Goal: Information Seeking & Learning: Find specific page/section

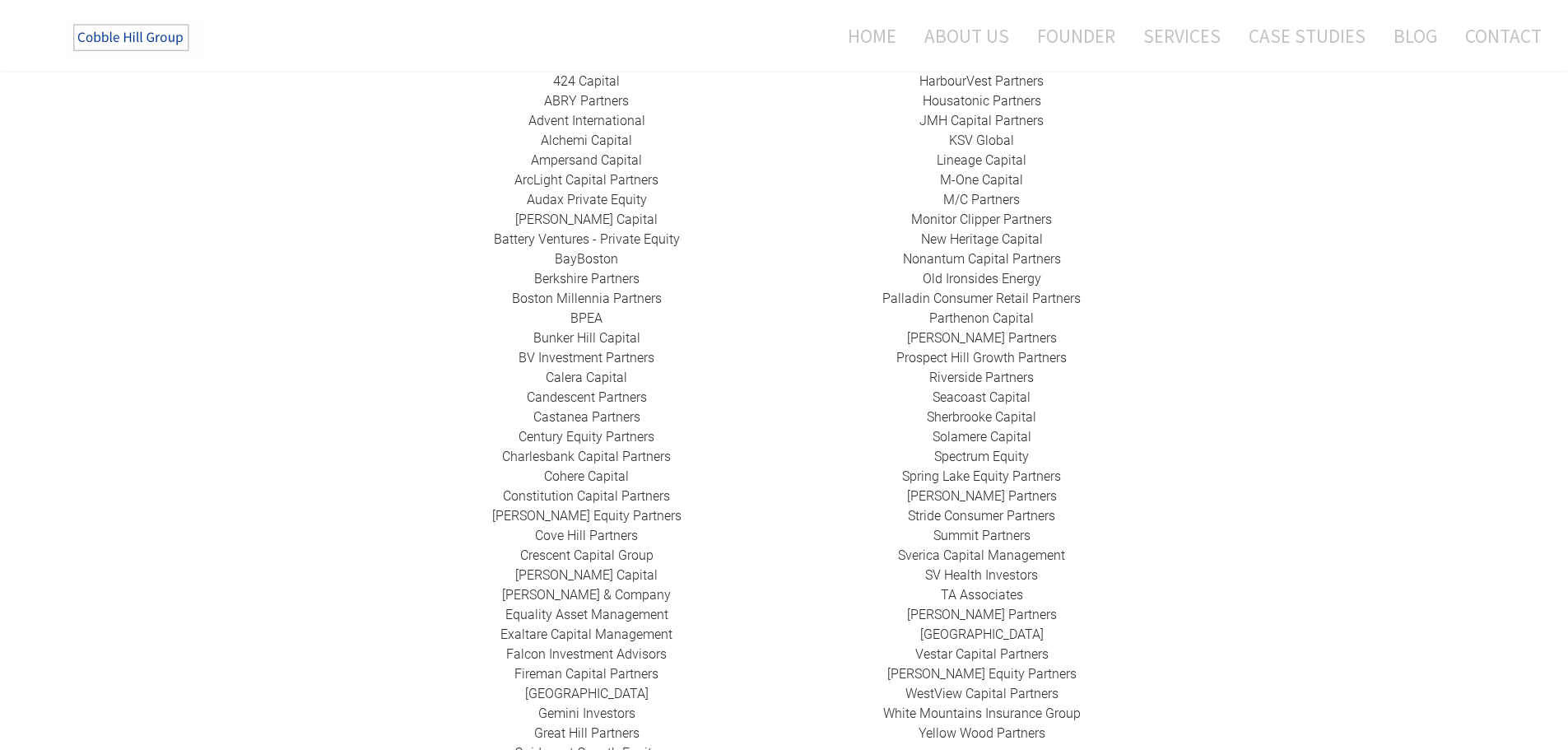
scroll to position [329, 0]
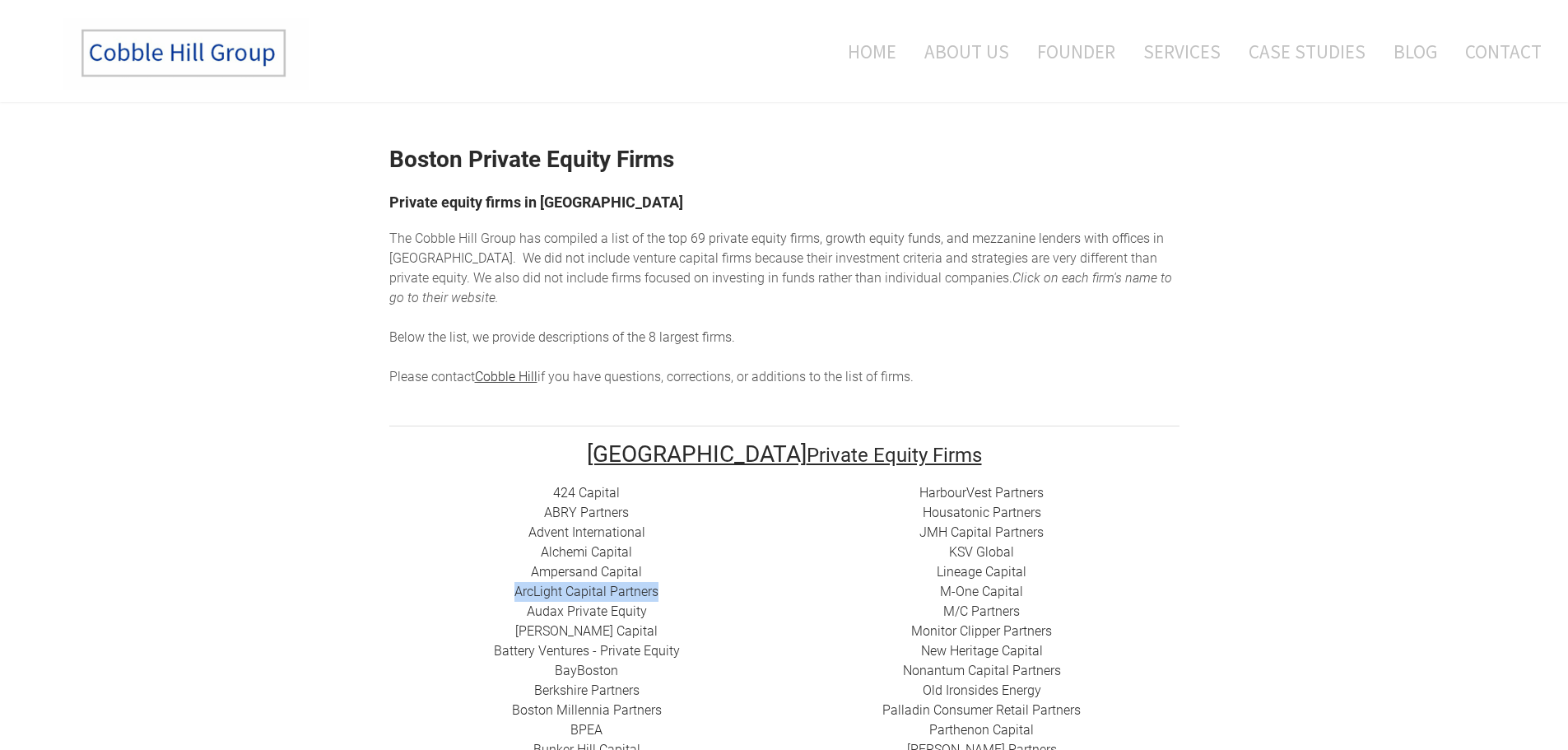
drag, startPoint x: 669, startPoint y: 573, endPoint x: 507, endPoint y: 578, distance: 162.1
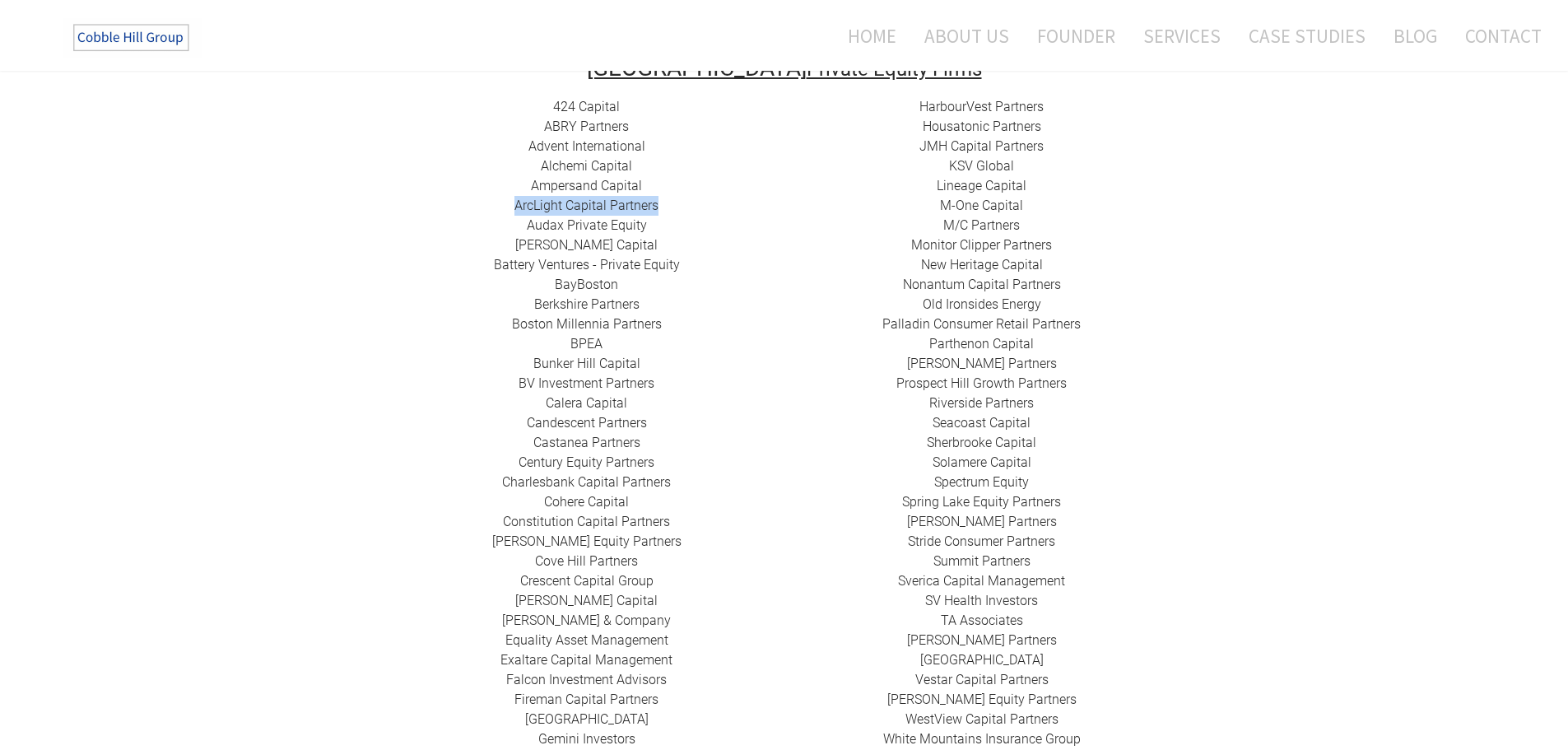
scroll to position [247, 0]
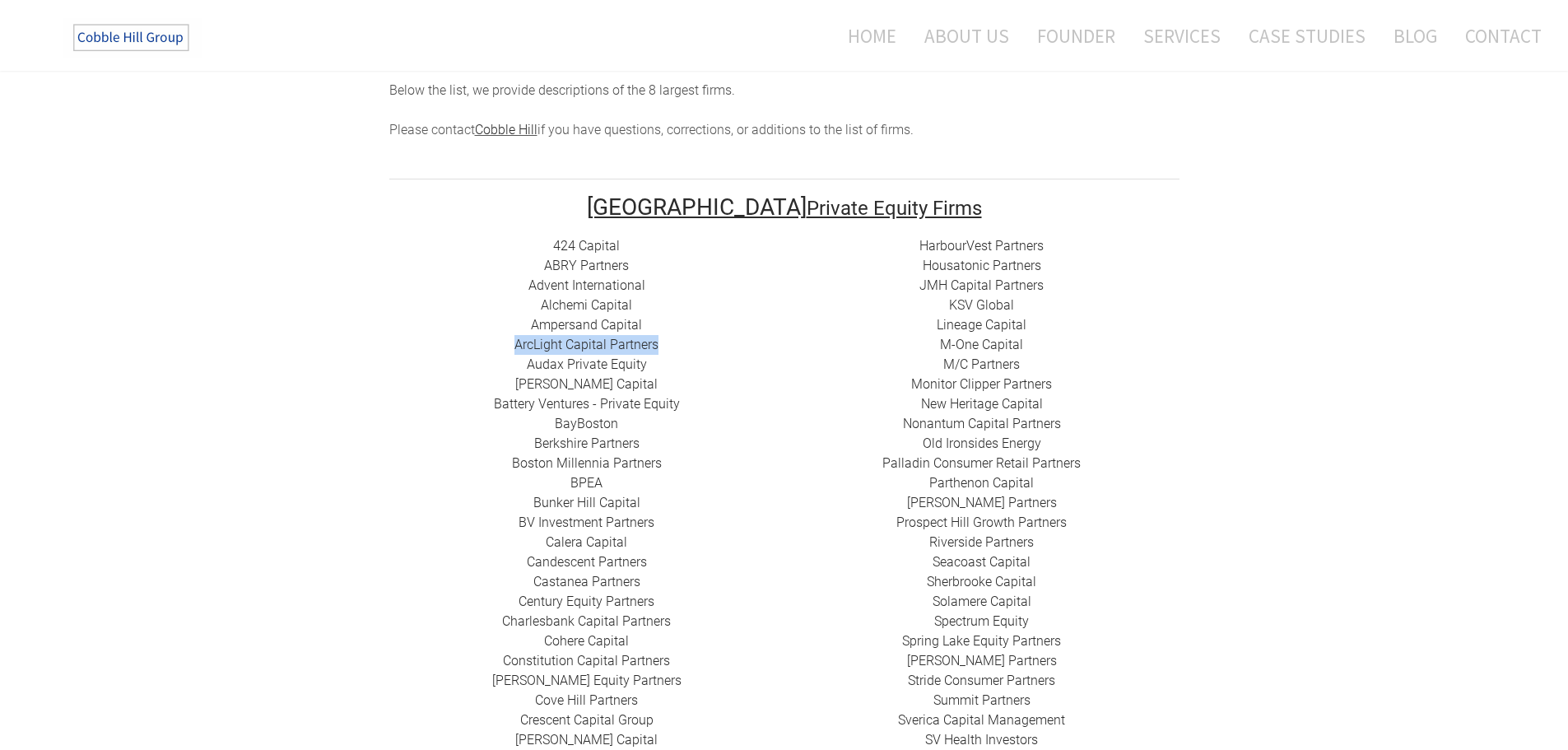
drag, startPoint x: 644, startPoint y: 446, endPoint x: 631, endPoint y: 451, distance: 13.9
click at [644, 456] on link "Boston Millennia Partners" at bounding box center [586, 463] width 149 height 15
click at [591, 475] on link "BPEA" at bounding box center [586, 482] width 32 height 15
click at [592, 495] on link "​Bunker Hill Capital" at bounding box center [587, 502] width 107 height 15
click at [591, 515] on link "BV Investment Partners" at bounding box center [586, 522] width 136 height 15
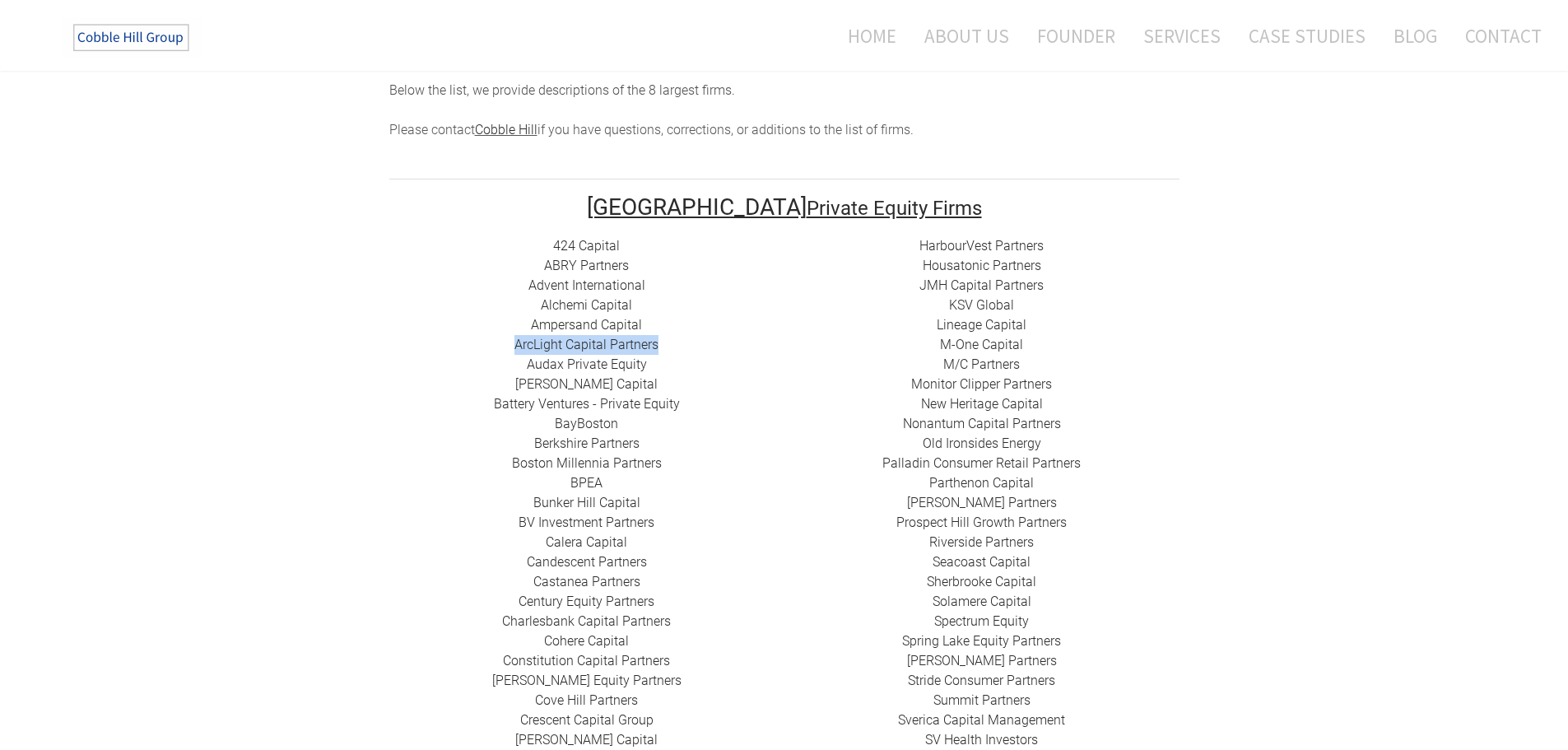
click at [600, 574] on link "​Castanea Partners" at bounding box center [587, 581] width 107 height 15
click at [591, 732] on link "[PERSON_NAME] Capital" at bounding box center [586, 739] width 142 height 15
click at [594, 749] on link "[PERSON_NAME] & Company" at bounding box center [586, 759] width 169 height 15
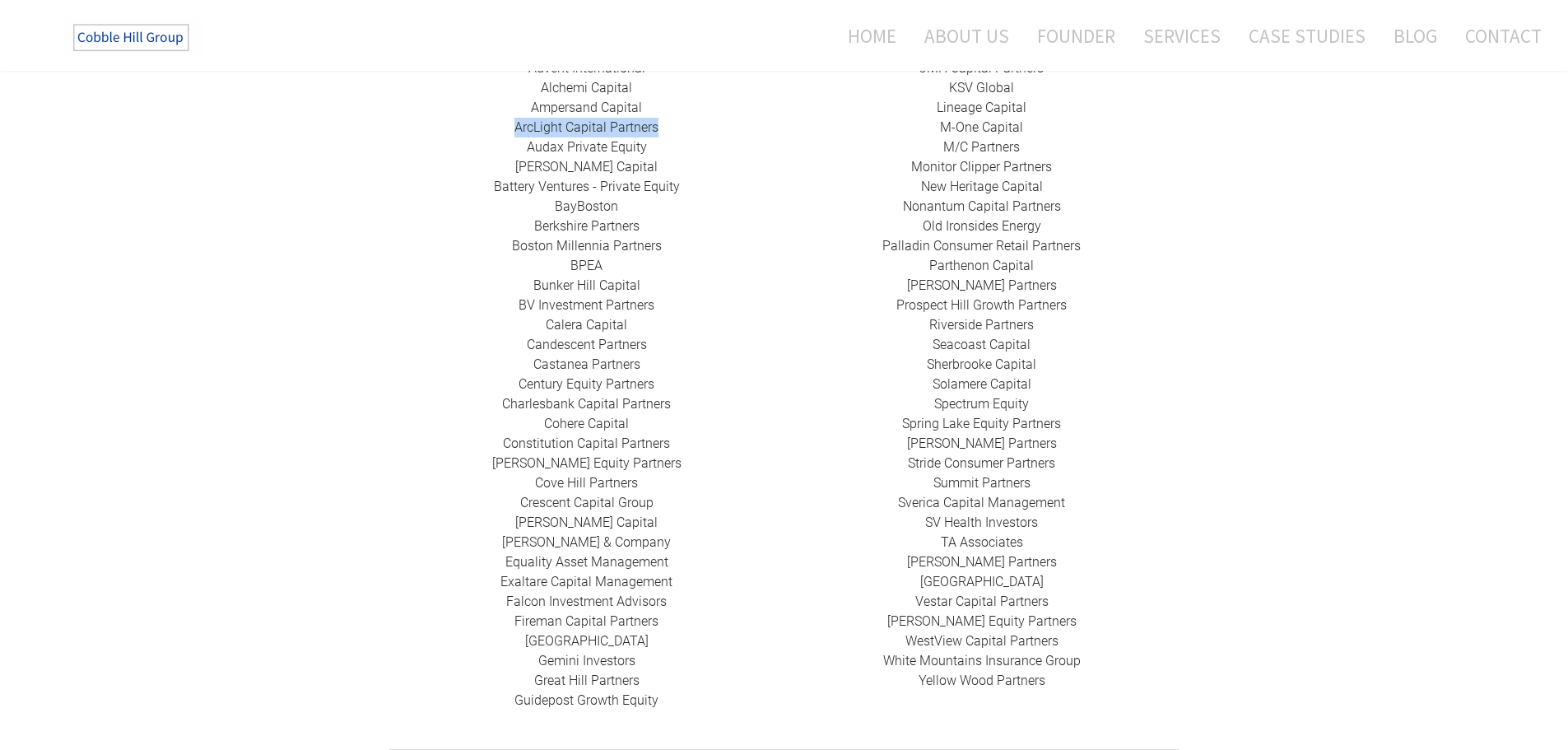
scroll to position [494, 0]
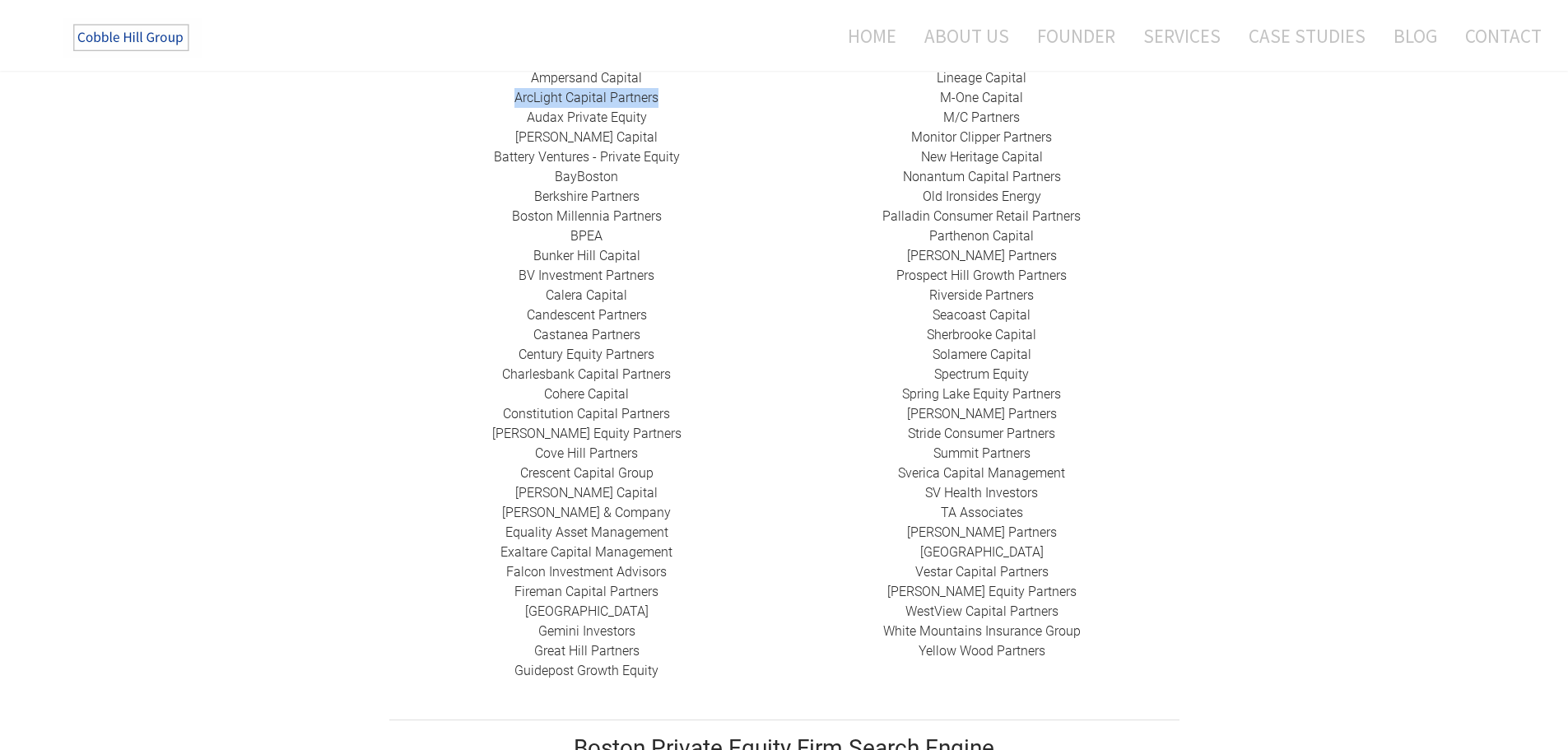
click at [565, 544] on link "​Exaltare Capital Management" at bounding box center [586, 551] width 172 height 15
click at [567, 603] on link "​[GEOGRAPHIC_DATA]" at bounding box center [587, 610] width 124 height 15
click at [569, 623] on link "Gemini Investors" at bounding box center [587, 630] width 98 height 15
click at [570, 643] on link "Great Hill Partners ​" at bounding box center [587, 650] width 106 height 15
click at [571, 662] on link "Guidepost Growth Equity" at bounding box center [586, 669] width 144 height 15
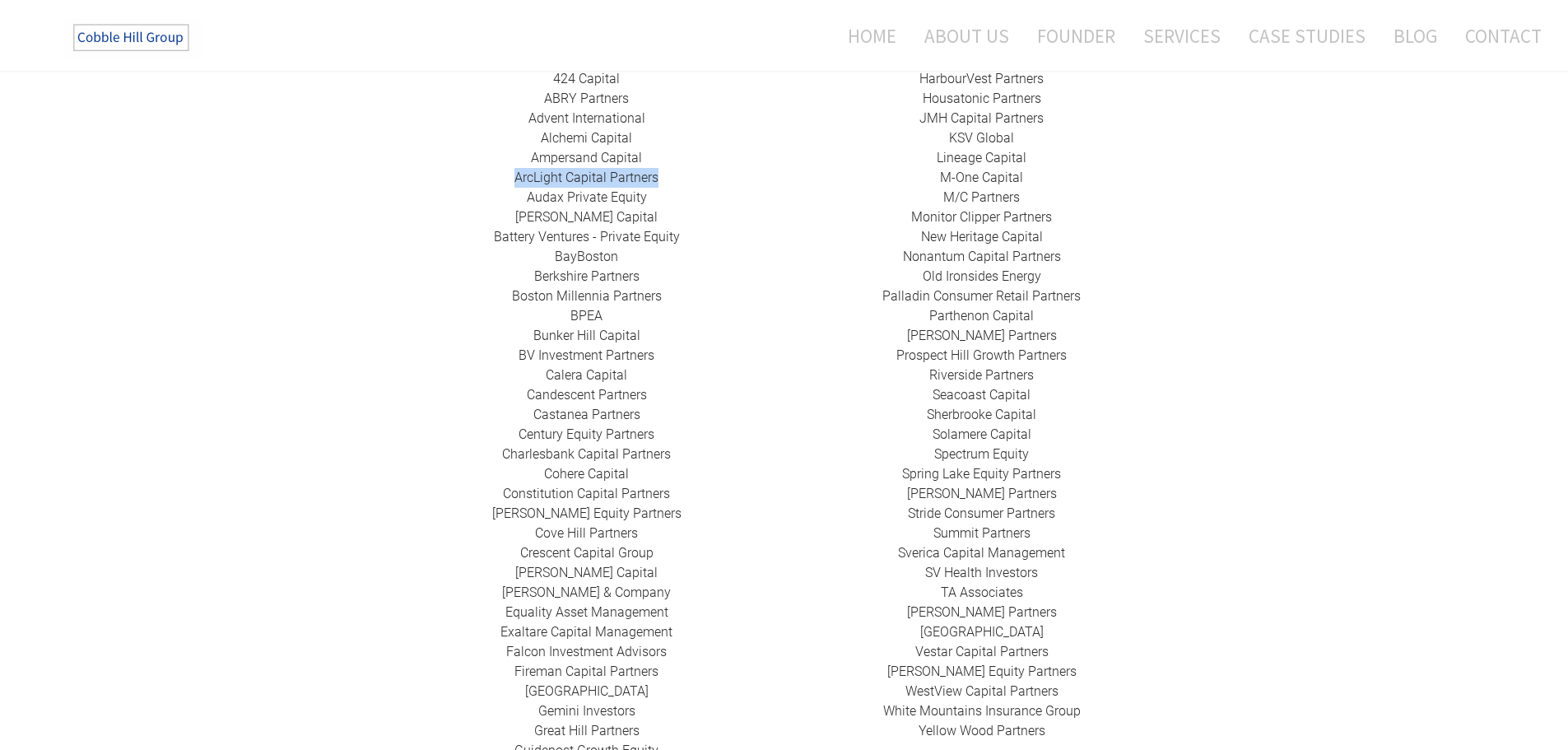
scroll to position [329, 0]
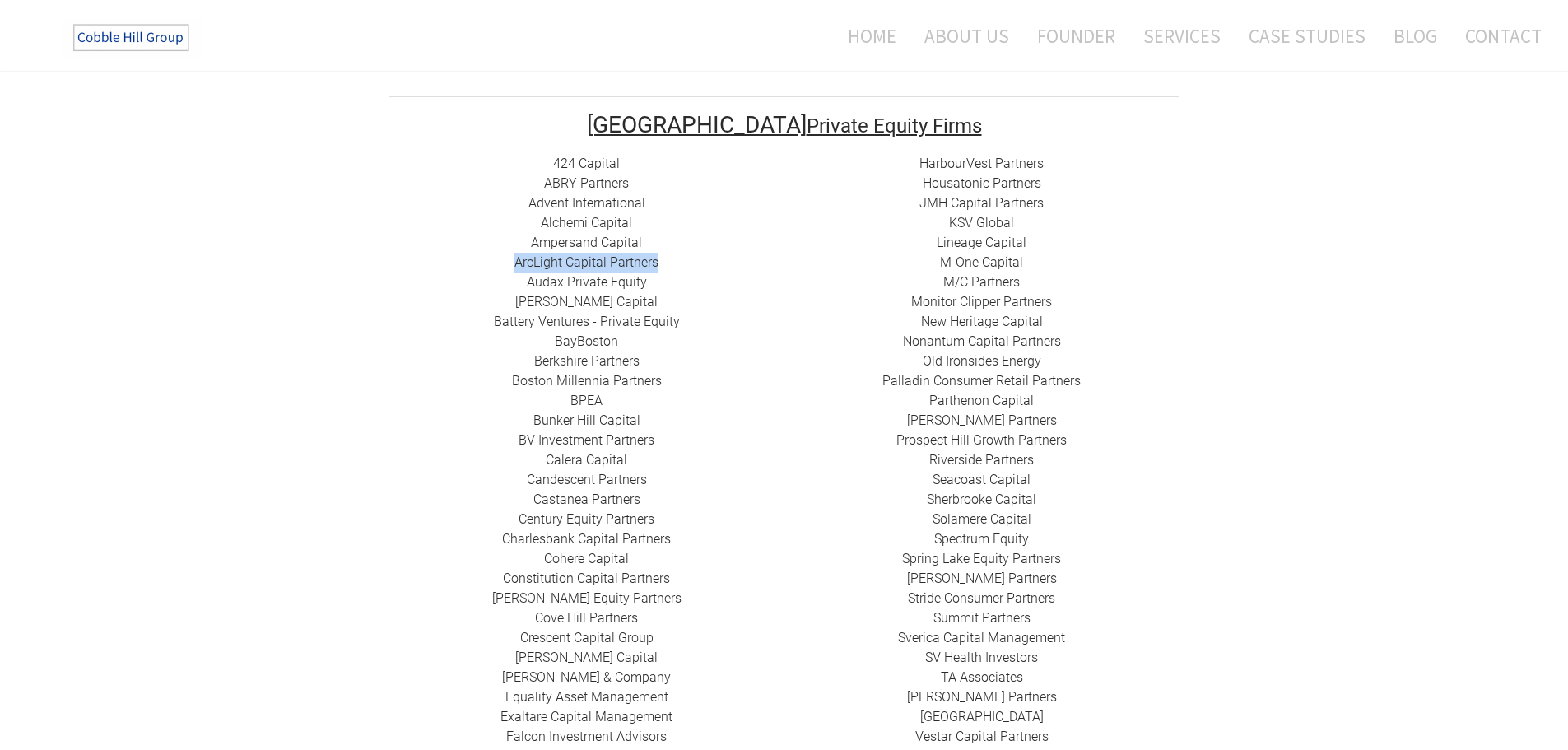
click at [1006, 156] on link "HarbourVest Partners" at bounding box center [981, 163] width 124 height 15
click at [1003, 175] on link "Housatonic Partners" at bounding box center [982, 183] width 118 height 15
click at [995, 195] on link "​JMH Capital Partners" at bounding box center [981, 202] width 124 height 15
click at [991, 215] on link "​KSV Global" at bounding box center [982, 222] width 65 height 15
click at [990, 234] on link "Lineage Capital" at bounding box center [982, 242] width 89 height 15
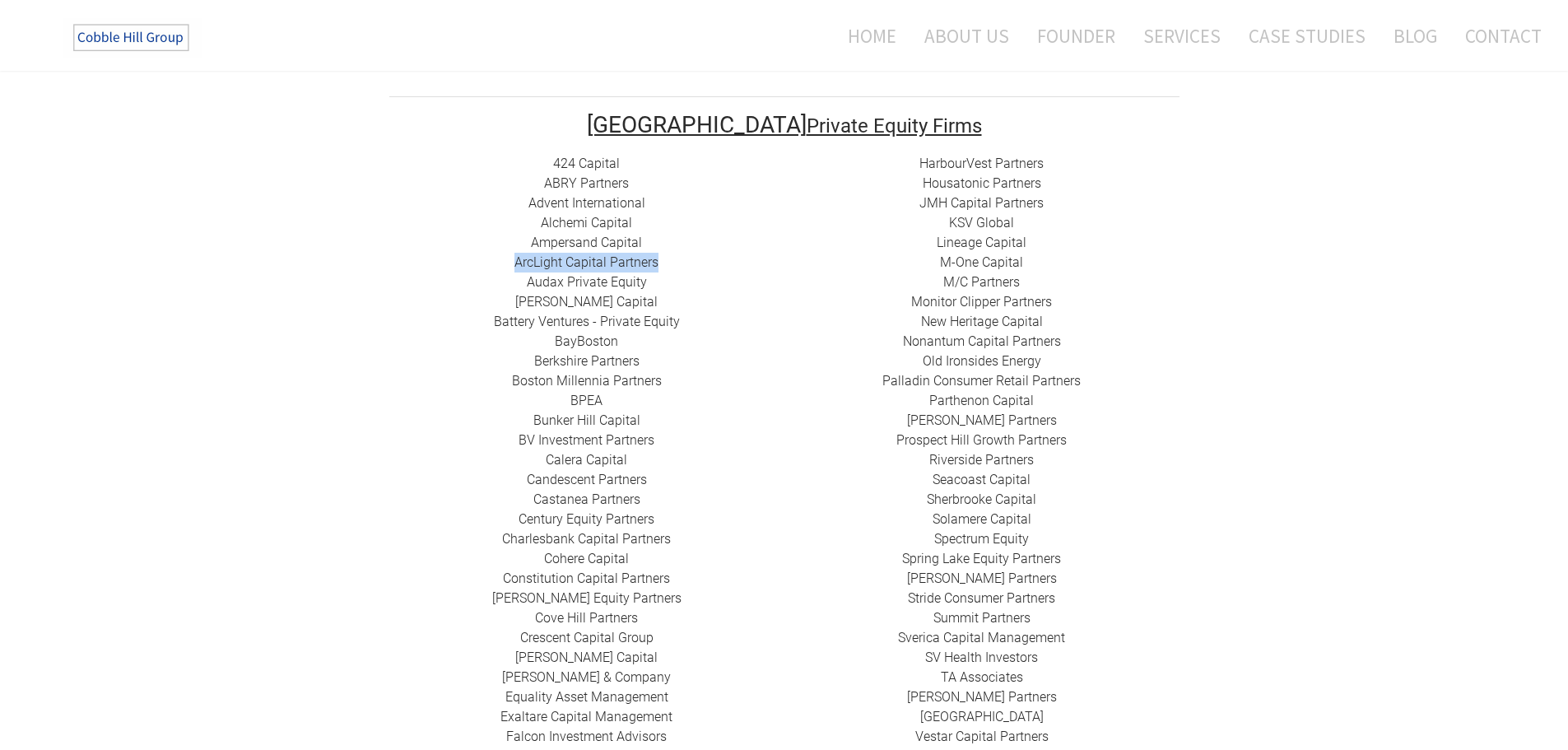
click at [991, 254] on link "M-One Capital" at bounding box center [981, 261] width 83 height 15
click at [987, 274] on link "​M/C Partners" at bounding box center [982, 281] width 77 height 15
click at [983, 294] on link "​Monitor Clipper Partners" at bounding box center [981, 301] width 141 height 15
click at [980, 313] on link "New Heritage Capital" at bounding box center [982, 320] width 122 height 15
click at [979, 334] on link "Nonantum Capital Partners" at bounding box center [982, 341] width 158 height 15
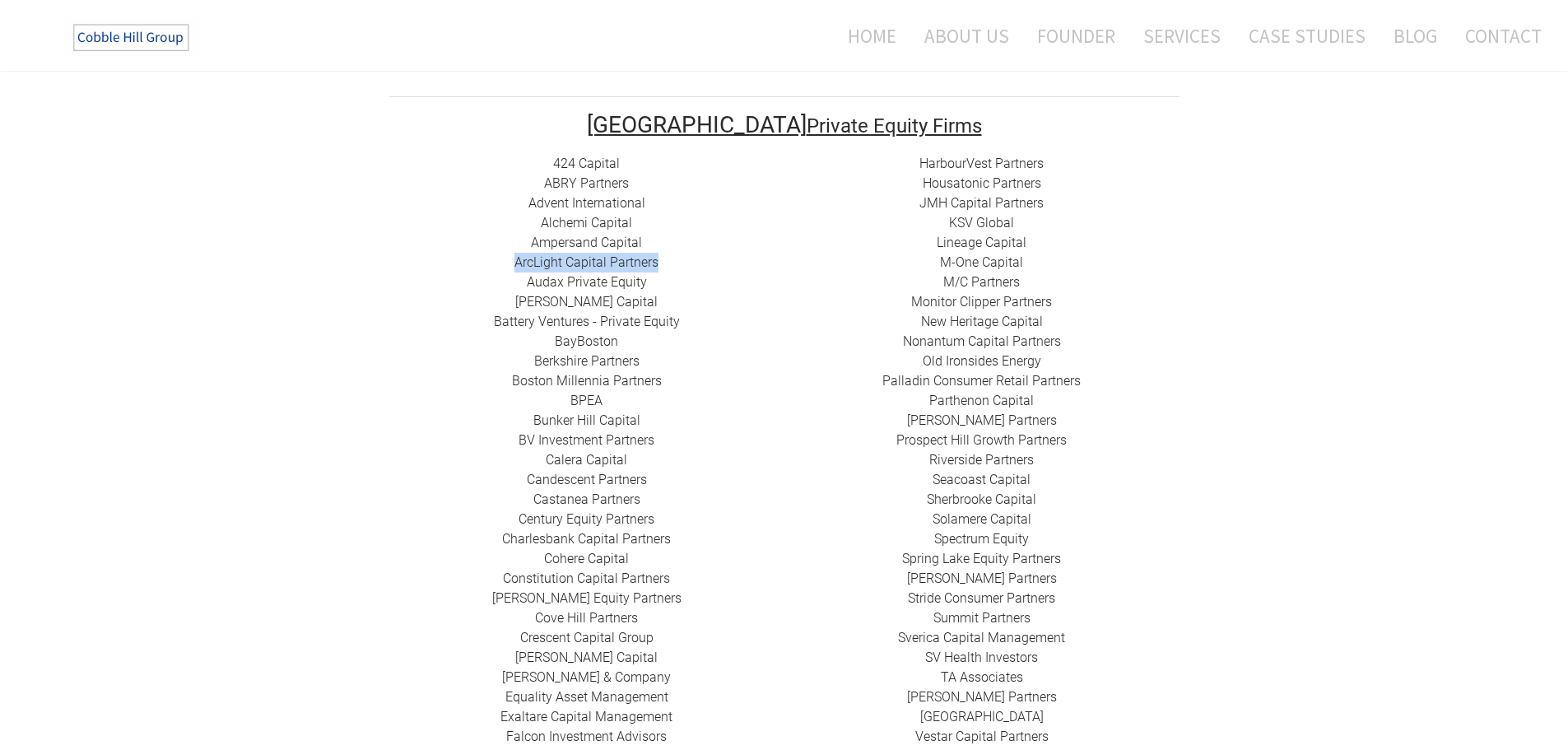
click at [970, 354] on link "​Old Ironsides Energy" at bounding box center [982, 361] width 118 height 15
click at [969, 373] on link "Palladin Consumer Retail Partners" at bounding box center [982, 380] width 199 height 15
click at [971, 393] on link "​ Parthenon Capital" at bounding box center [981, 400] width 105 height 15
click at [976, 413] on link "​[PERSON_NAME] Partners" at bounding box center [982, 420] width 149 height 15
click at [974, 432] on link "Prospect Hill Growth Partners" at bounding box center [982, 439] width 170 height 15
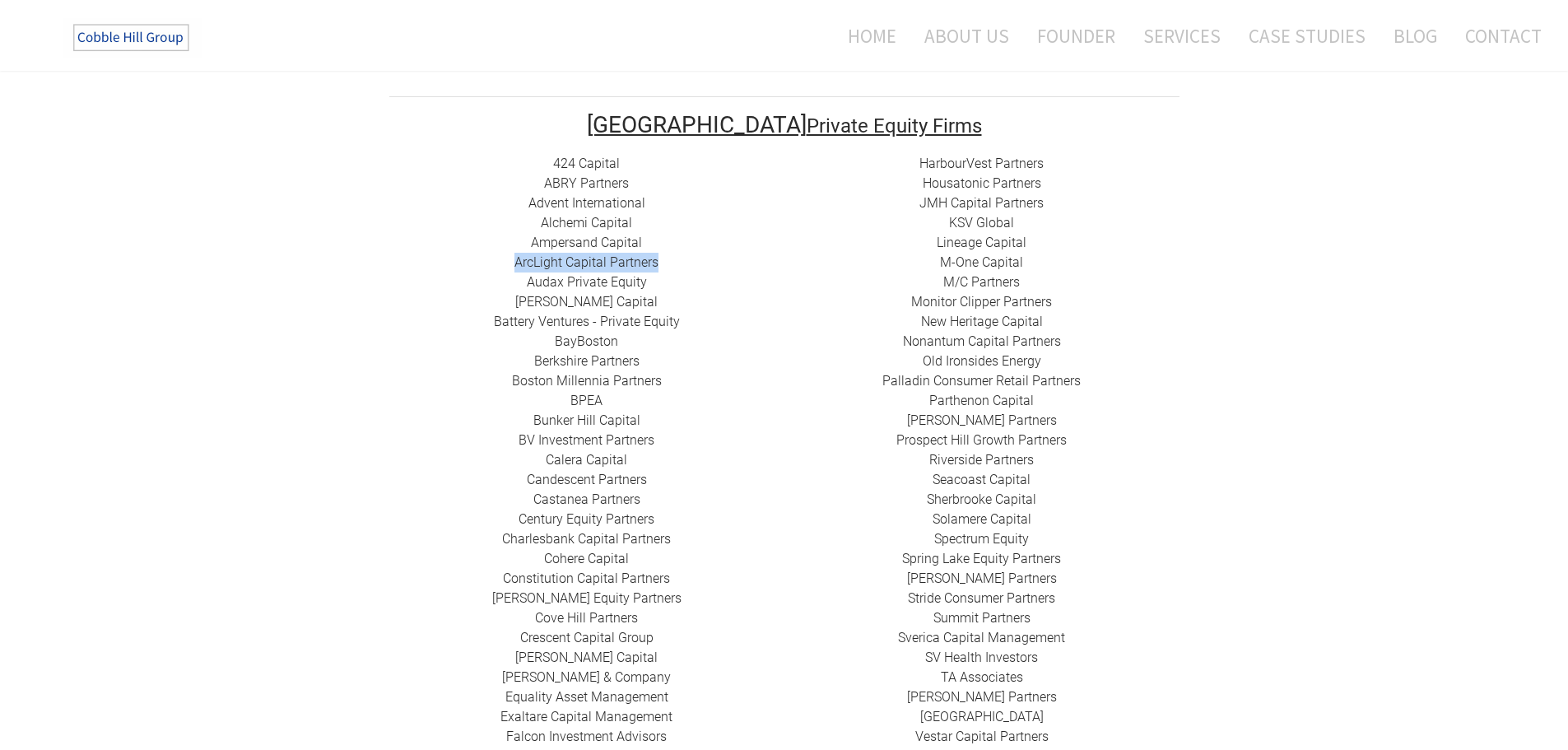
click at [973, 452] on link "Riverside Partners" at bounding box center [981, 459] width 105 height 15
click at [977, 472] on link "Seacoast Capital" at bounding box center [981, 479] width 98 height 15
click at [981, 491] on link "​Sherbrooke Capital​" at bounding box center [982, 499] width 109 height 15
click at [984, 511] on link "Solamere Capital" at bounding box center [982, 518] width 98 height 15
click at [985, 531] on link "Spectrum Equity" at bounding box center [982, 538] width 95 height 15
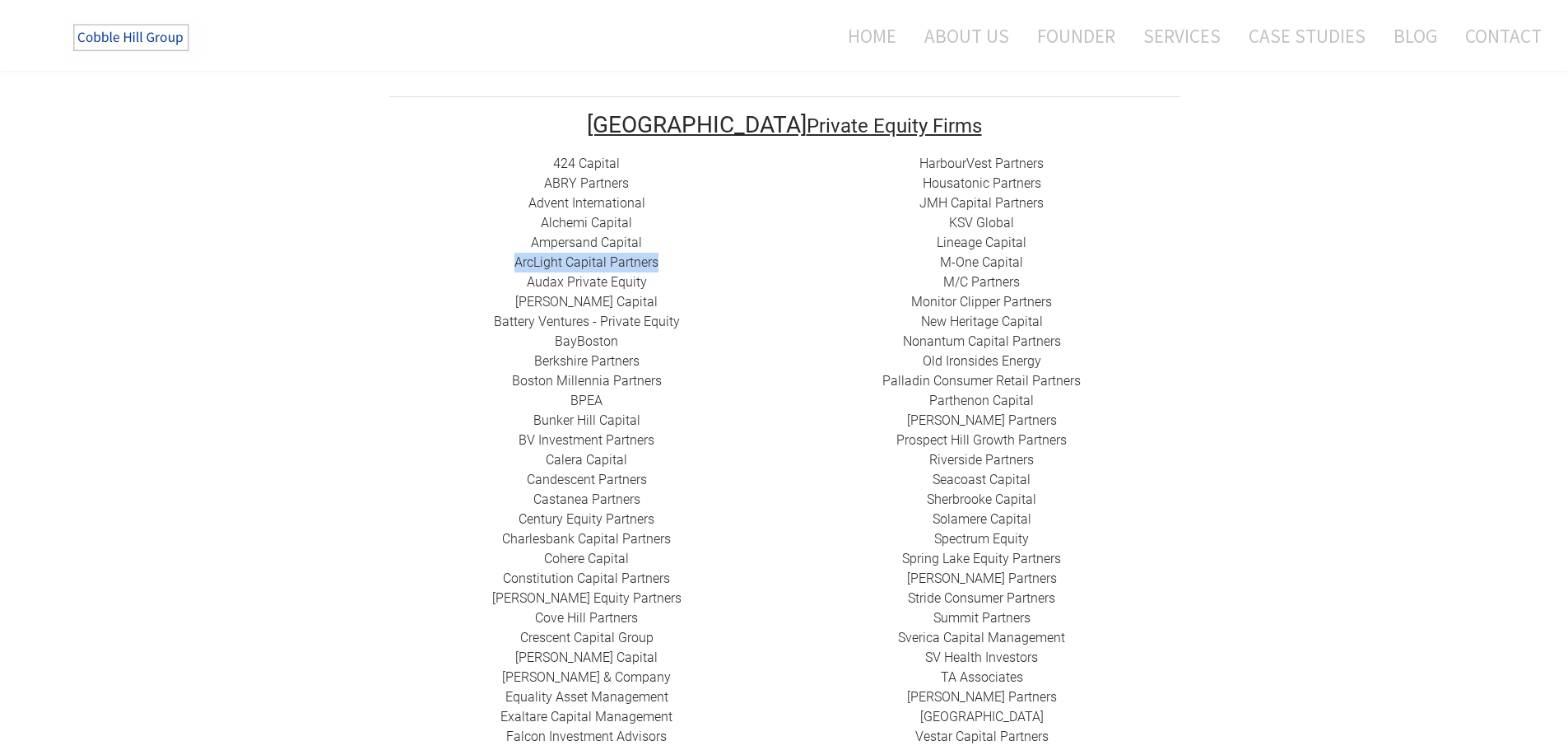
click at [976, 550] on link "Spring Lake Equity Partners" at bounding box center [982, 558] width 159 height 15
click at [976, 570] on link "[PERSON_NAME] Partners" at bounding box center [982, 577] width 149 height 15
click at [975, 591] on link "Stride Consumer Partners" at bounding box center [982, 598] width 148 height 15
click at [975, 610] on link "Summit Partners" at bounding box center [982, 618] width 98 height 15
click at [975, 630] on link "Sverica Capital Management" at bounding box center [982, 637] width 167 height 15
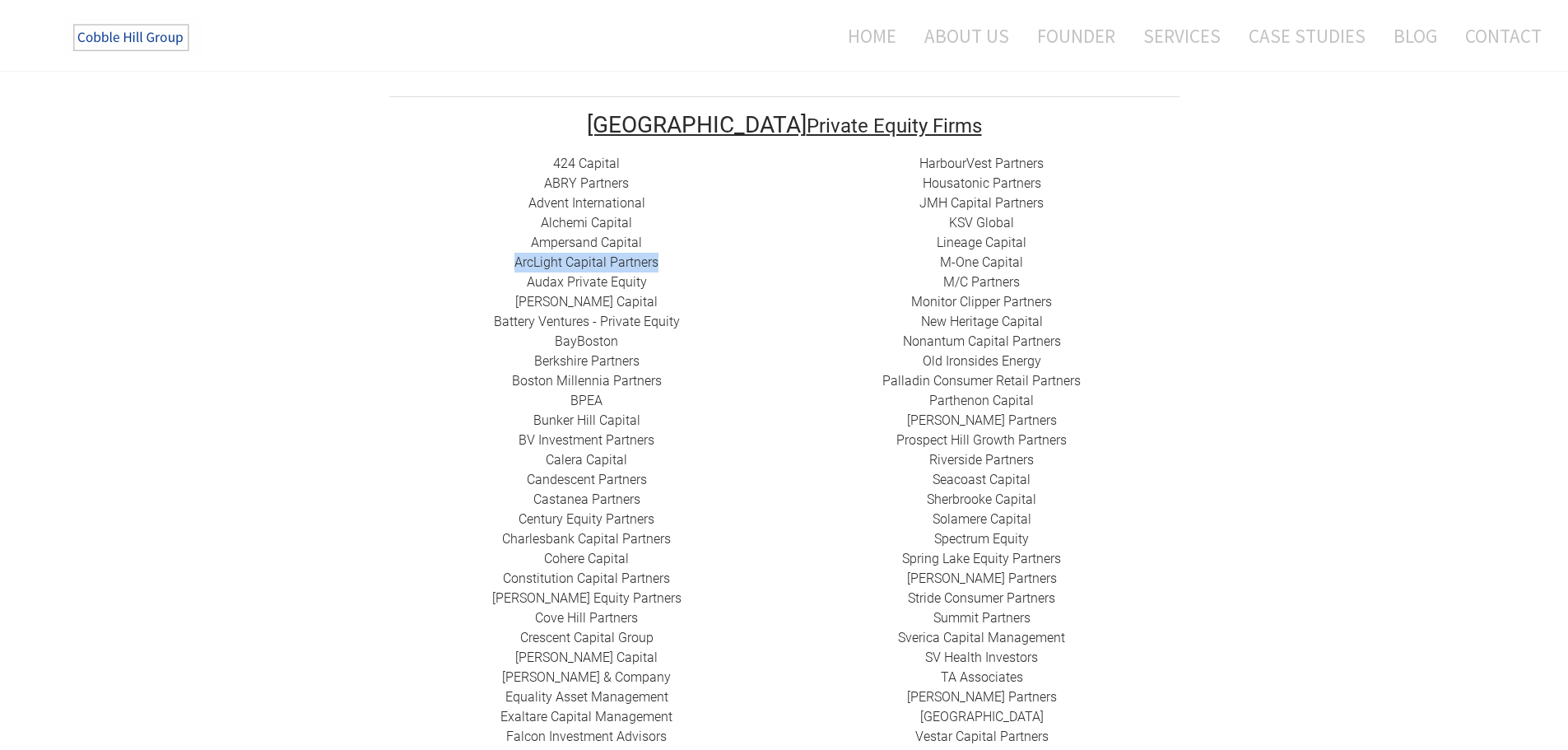
click at [972, 650] on link "SV Health Investors" at bounding box center [982, 657] width 113 height 15
click at [978, 669] on link "​ TA Associates" at bounding box center [982, 677] width 82 height 15
click at [982, 689] on link "[PERSON_NAME] Partners" at bounding box center [982, 696] width 149 height 15
click at [981, 709] on link "​[GEOGRAPHIC_DATA]" at bounding box center [982, 716] width 124 height 15
click at [984, 729] on link "​Vestar Capital Partners" at bounding box center [982, 736] width 133 height 15
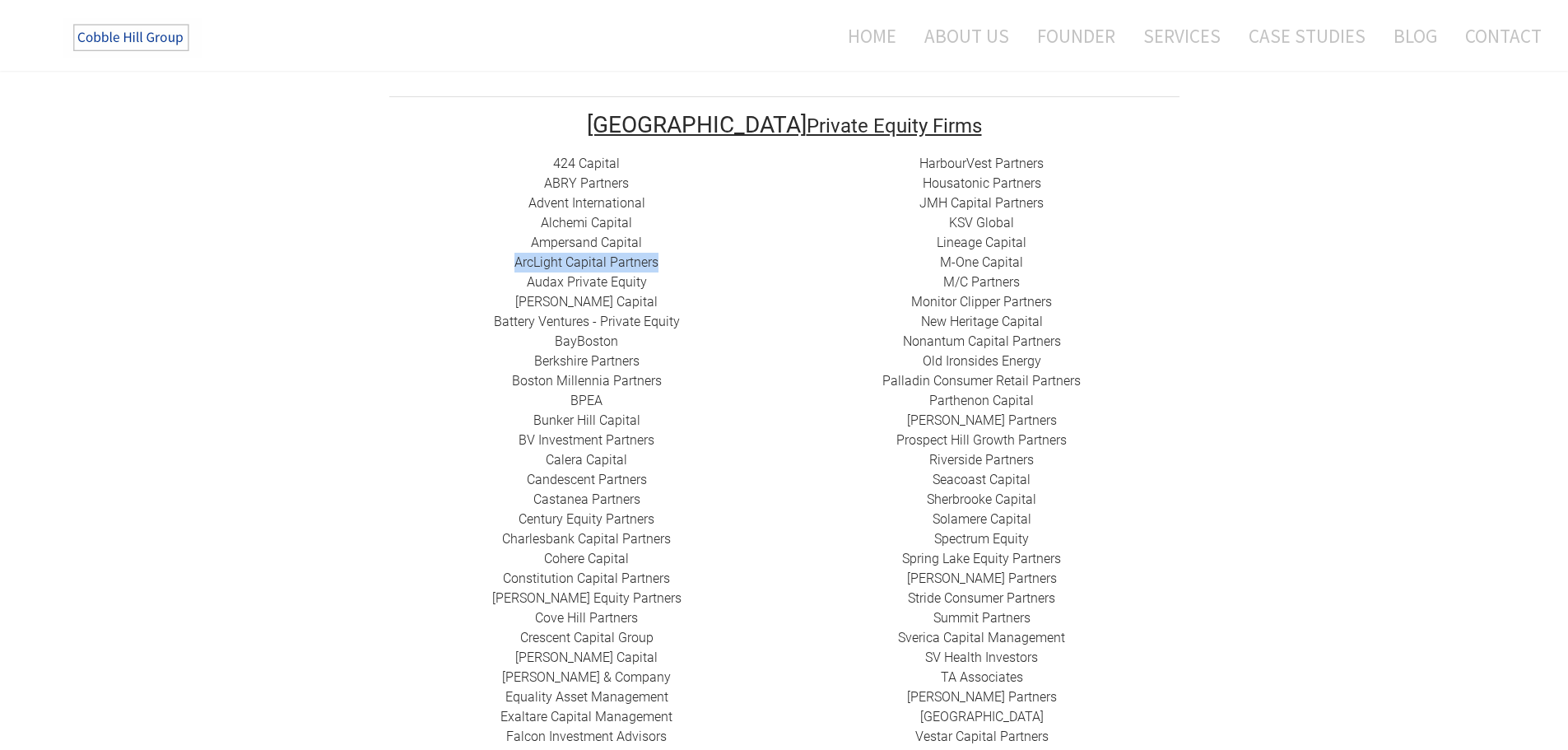
click at [986, 748] on link "[PERSON_NAME] Equity Partners" at bounding box center [983, 755] width 190 height 15
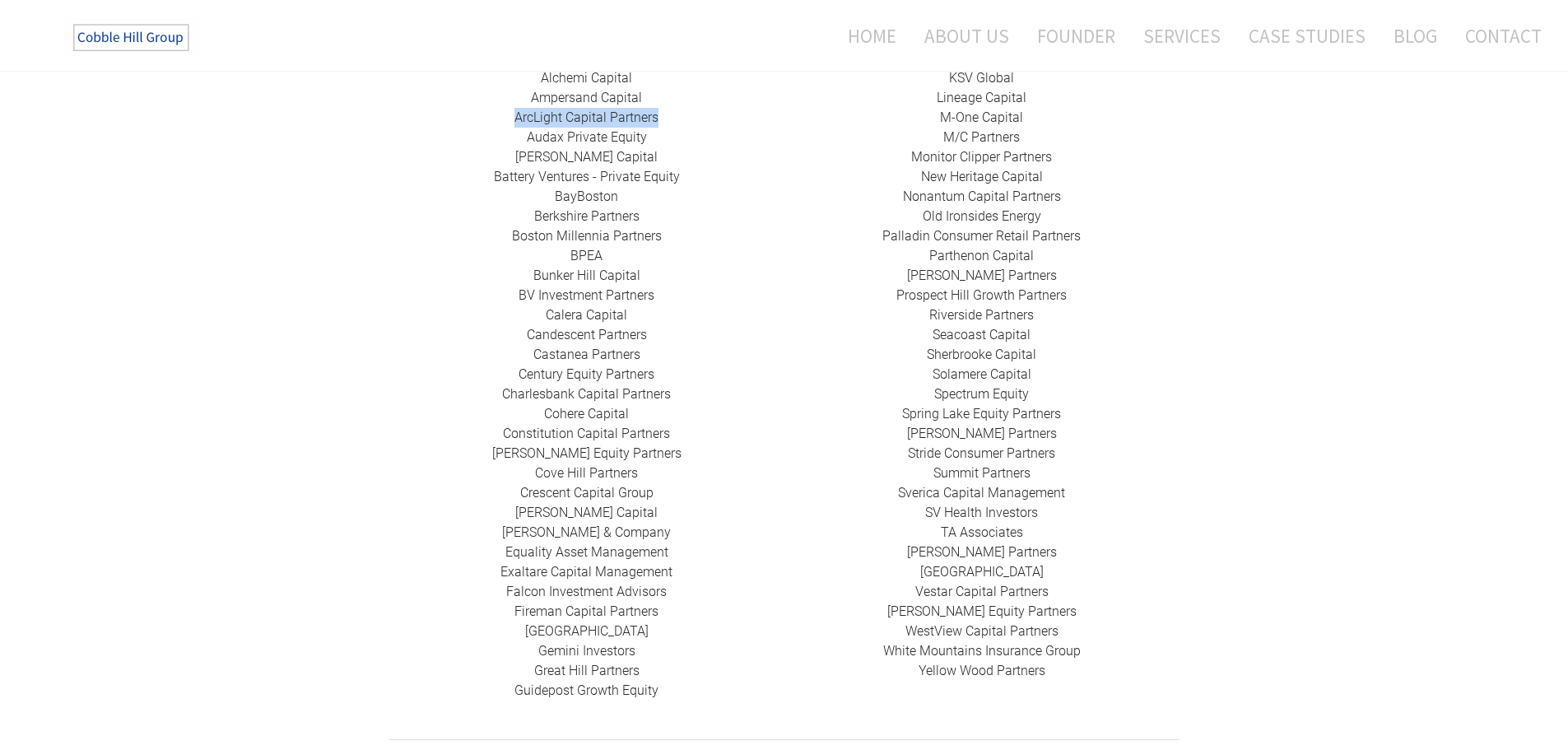
scroll to position [494, 0]
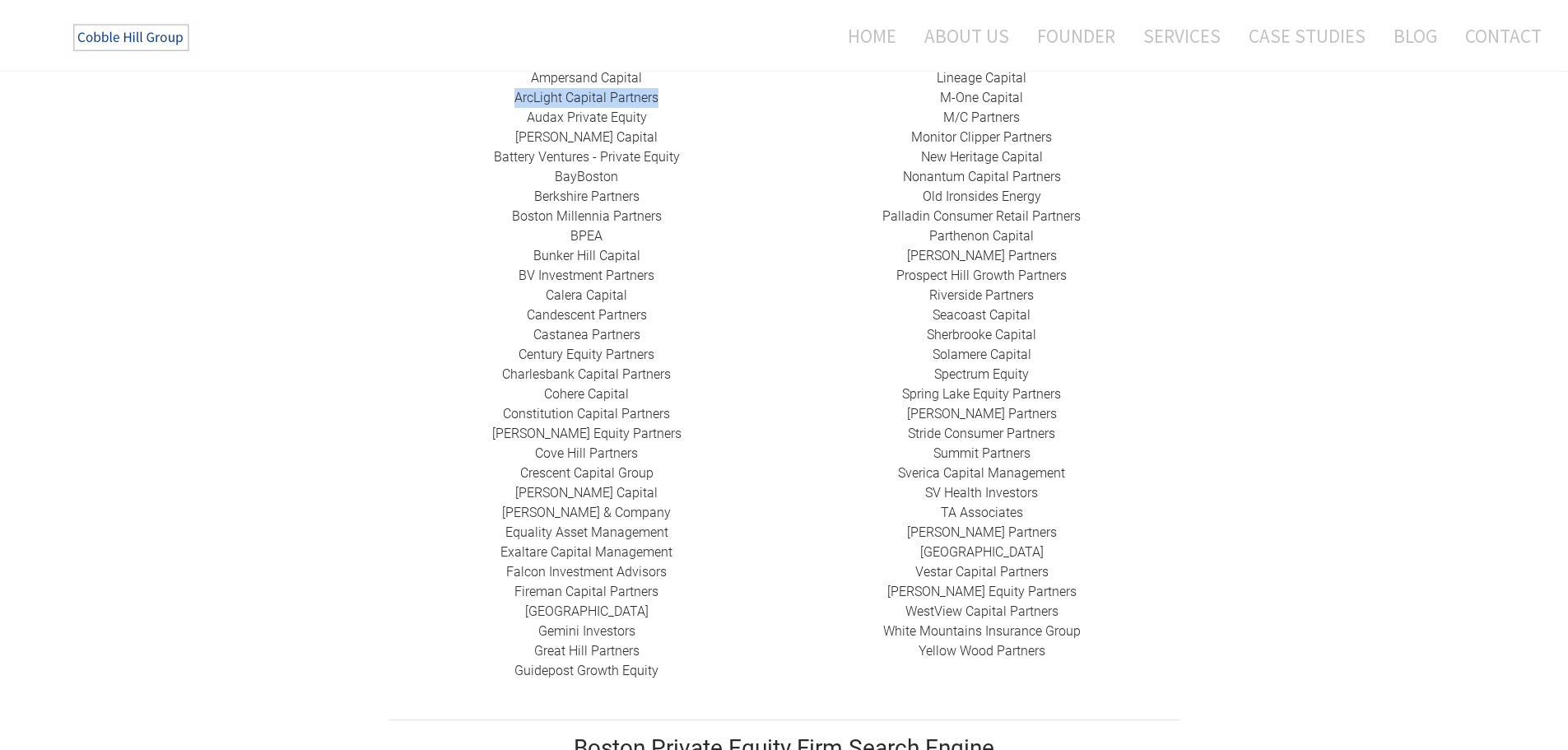
click at [968, 603] on link "​WestView Capital Partners" at bounding box center [982, 610] width 153 height 15
click at [966, 623] on link "White Mountains Insurance Group" at bounding box center [982, 630] width 198 height 15
click at [967, 643] on link "Yellow Wood Partners" at bounding box center [983, 650] width 127 height 15
